Goal: Check status: Check status

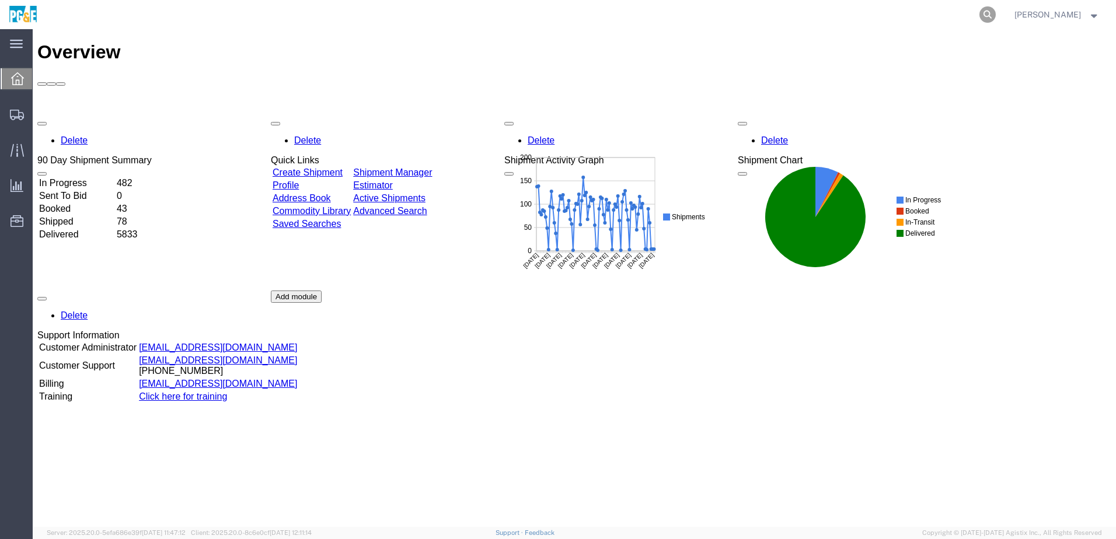
click at [996, 11] on icon at bounding box center [987, 14] width 16 height 16
paste input "56485369"
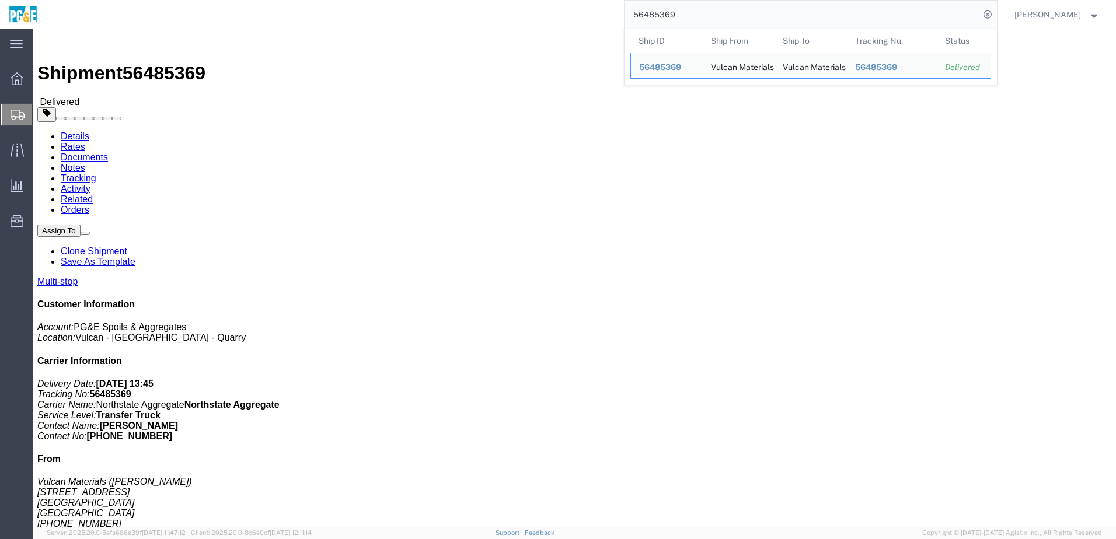
click at [682, 16] on input "56485369" at bounding box center [802, 15] width 355 height 28
paste input "Ship Date Pricing Date Fuel Price Multiplier Total Fuel Surcharge Alt Fuel Surc…"
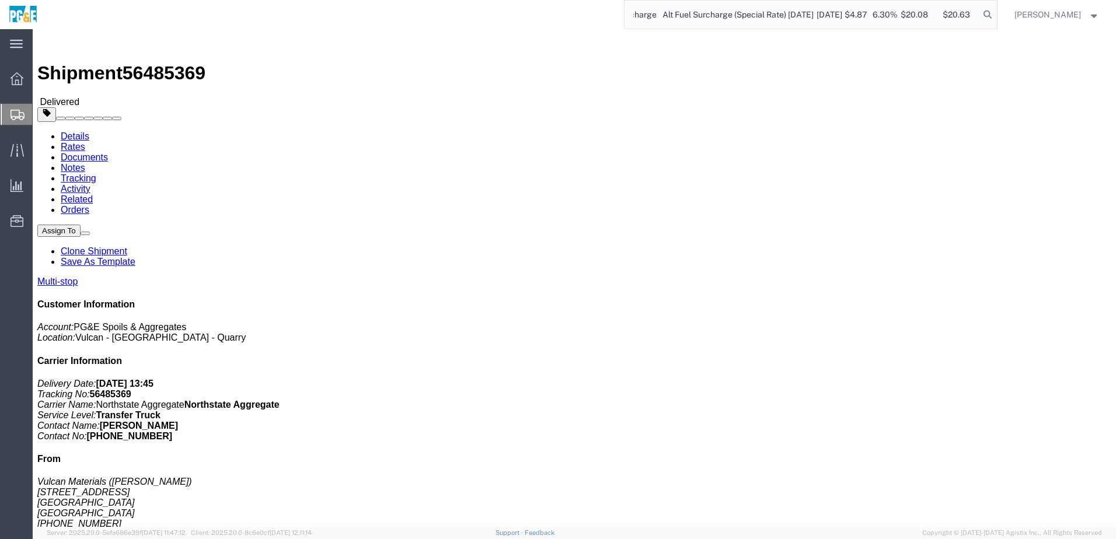
click at [682, 16] on input "Ship Date Pricing Date Fuel Price Multiplier Total Fuel Surcharge Alt Fuel Surc…" at bounding box center [802, 15] width 355 height 28
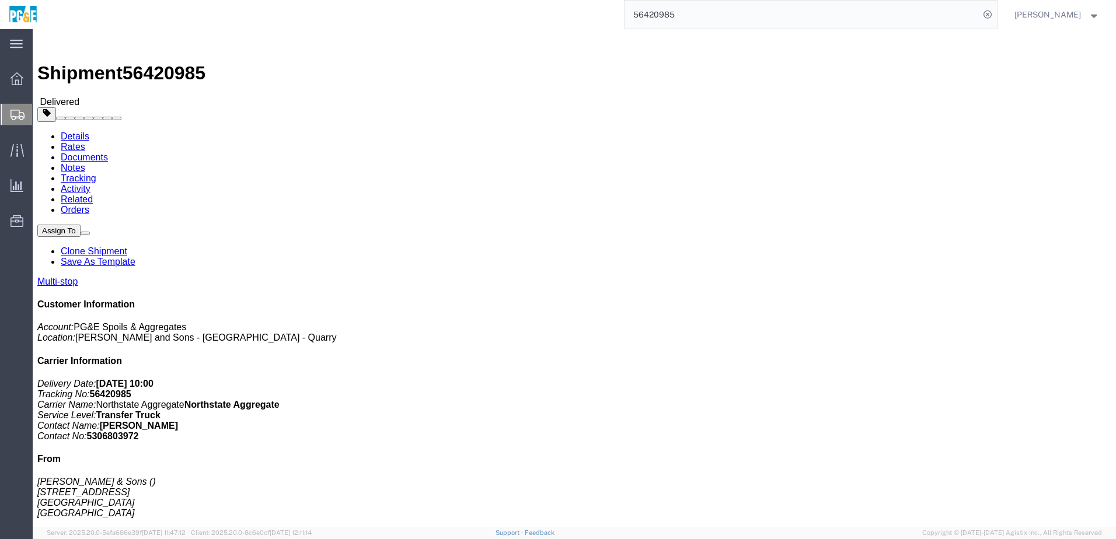
click div "Shipment Detail Multi-stop Ship From [PERSON_NAME] & Sons [STREET_ADDRESS] Butt…"
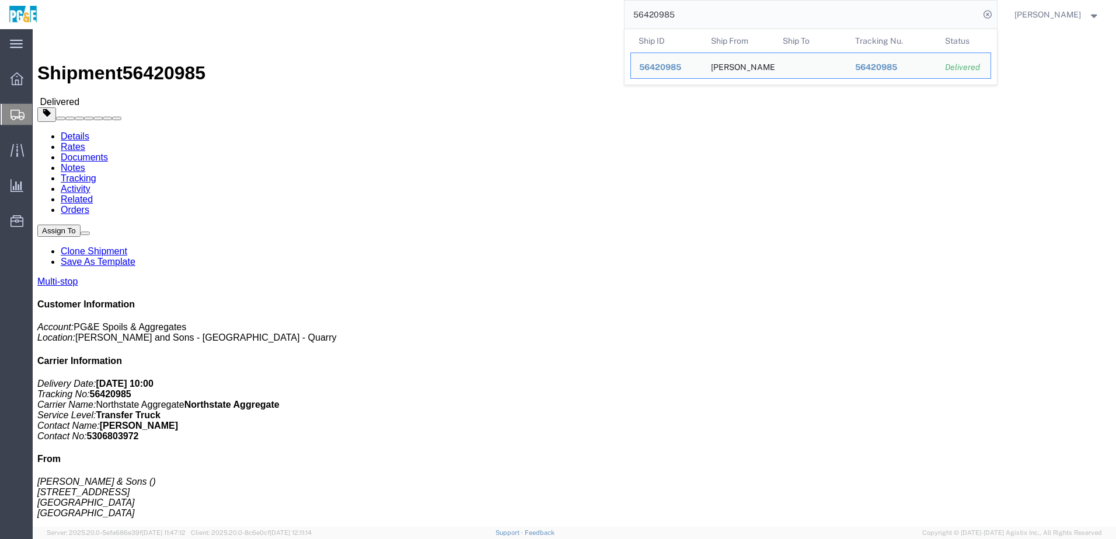
click at [709, 24] on input "56420985" at bounding box center [802, 15] width 355 height 28
click div "Leg 1 - Truckload Vehicle 1: Transfer Truck Number of trucks: 1"
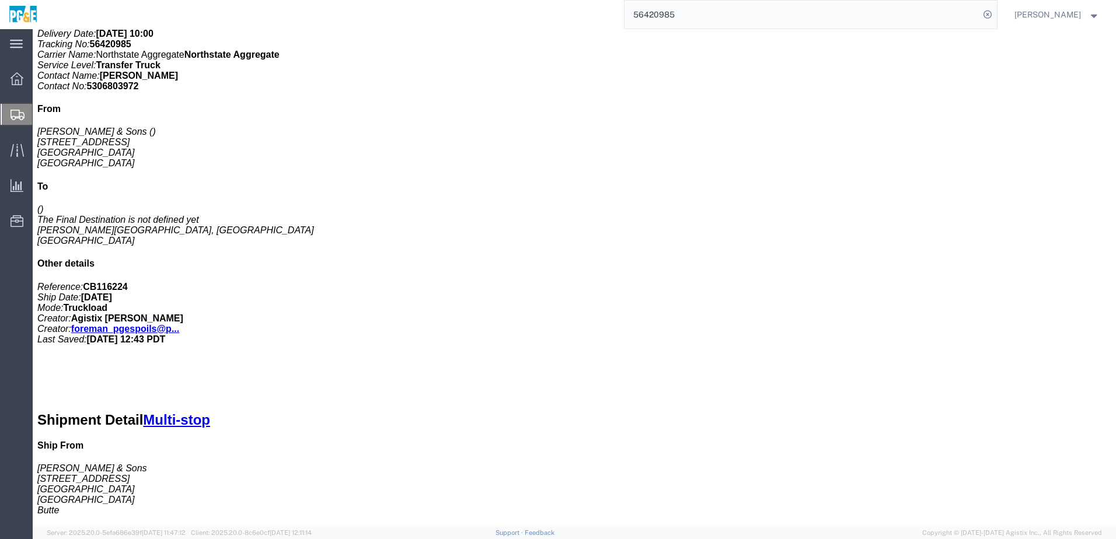
scroll to position [175, 0]
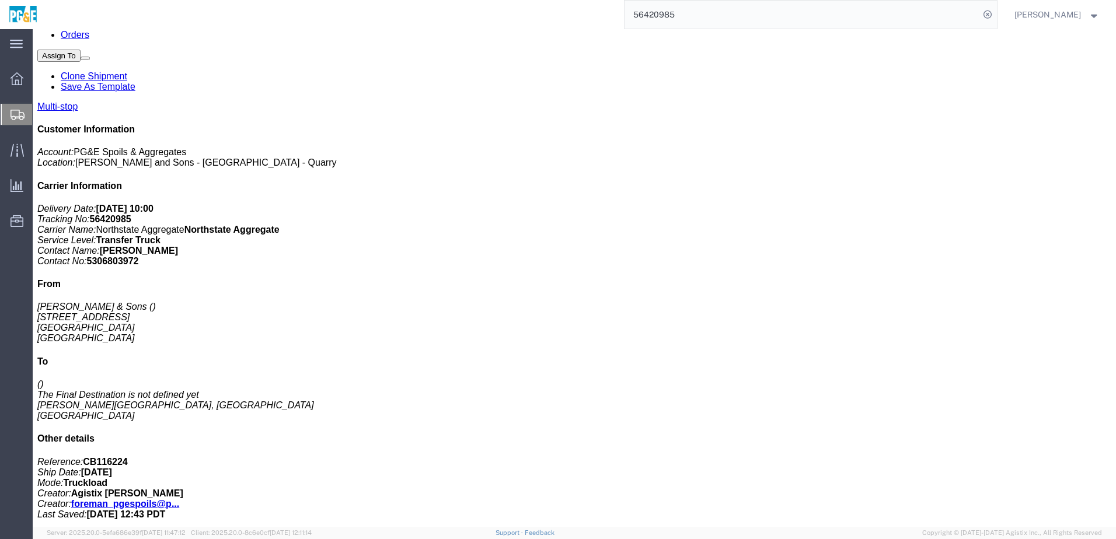
click at [679, 16] on input "56420985" at bounding box center [802, 15] width 355 height 28
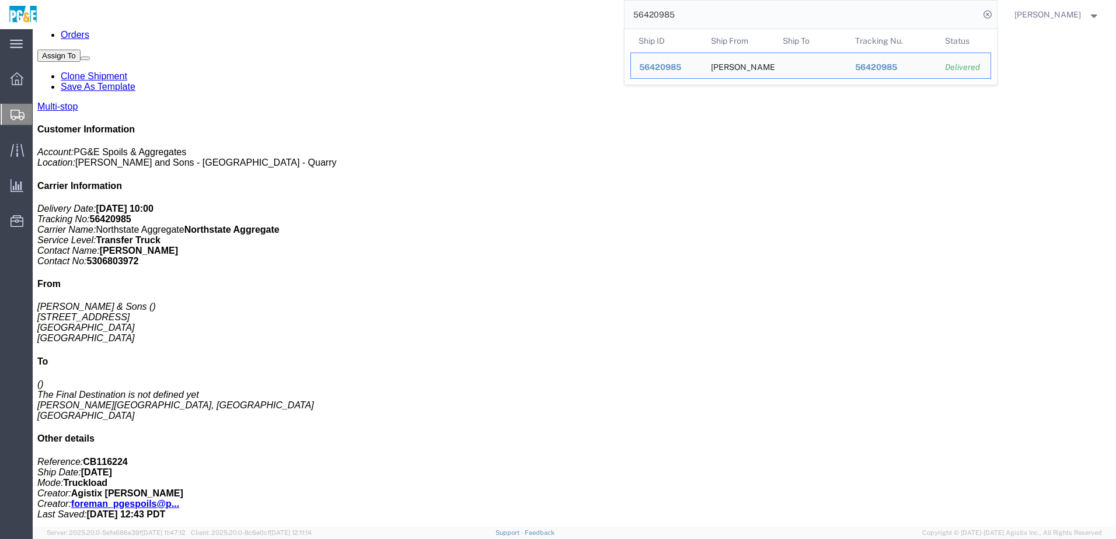
click at [679, 16] on input "56420985" at bounding box center [802, 15] width 355 height 28
paste input "627020"
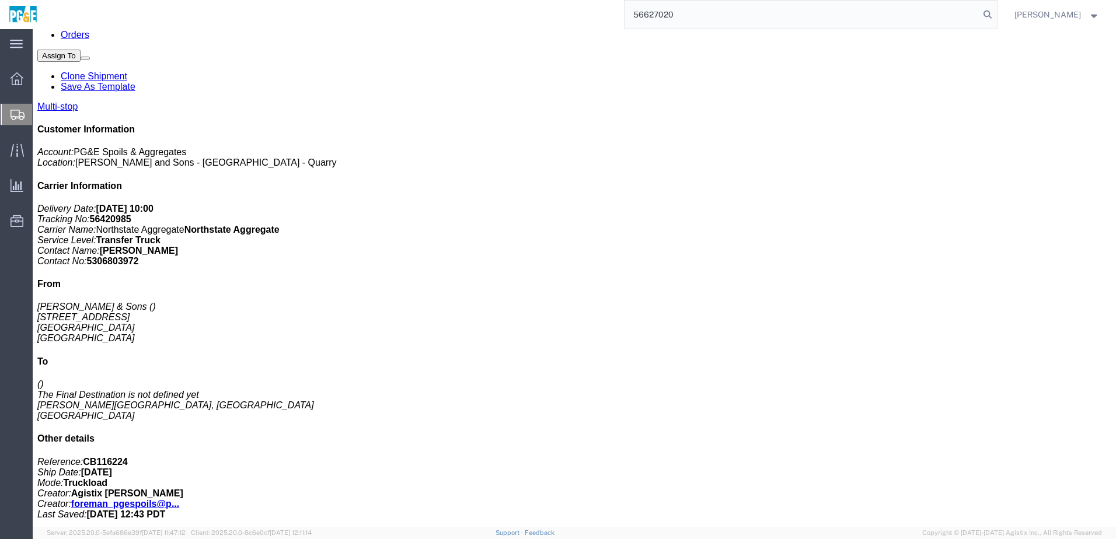
type input "56627020"
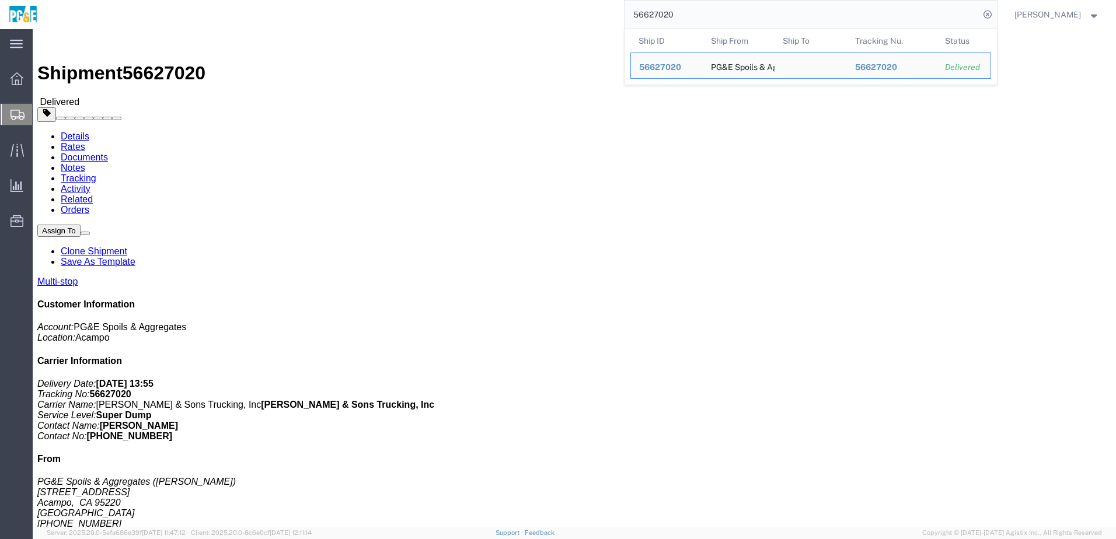
click link "Documents"
